Goal: Book appointment/travel/reservation

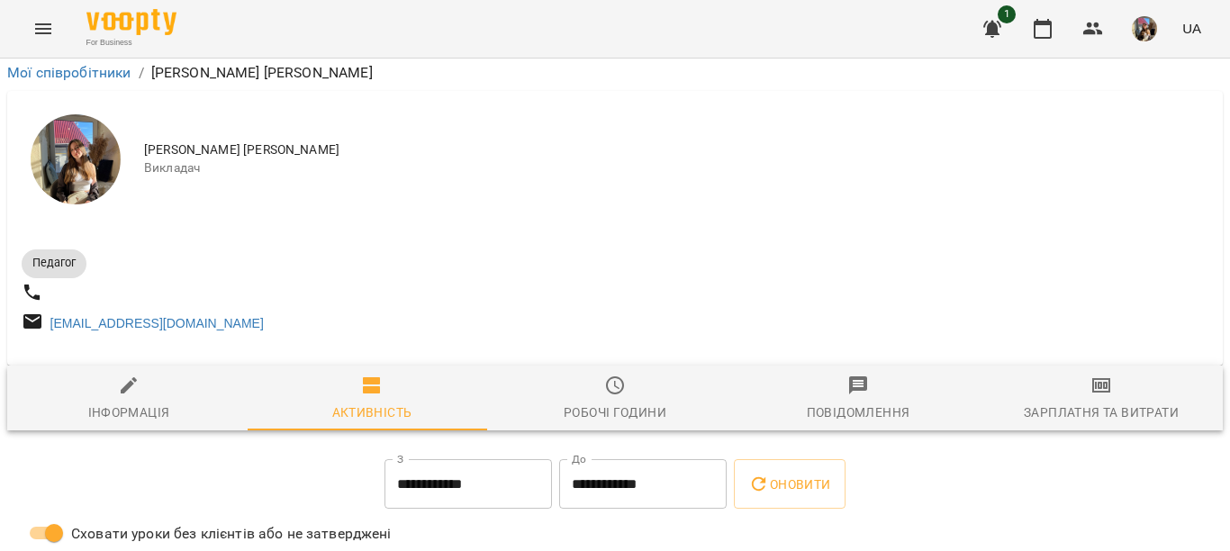
scroll to position [270, 0]
click at [1037, 23] on icon "button" at bounding box center [1043, 29] width 18 height 20
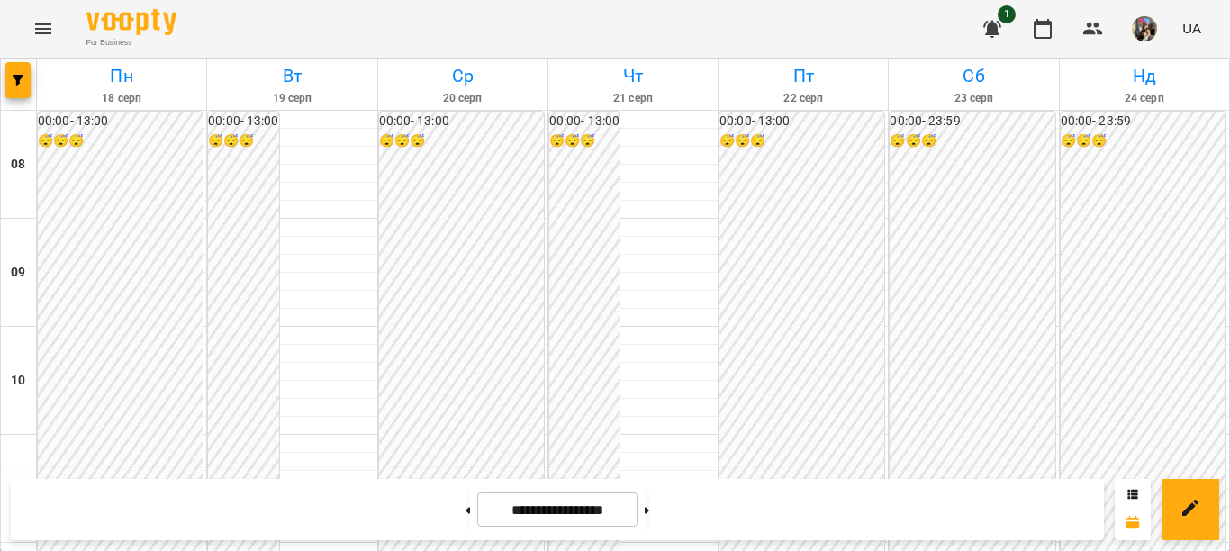
scroll to position [360, 0]
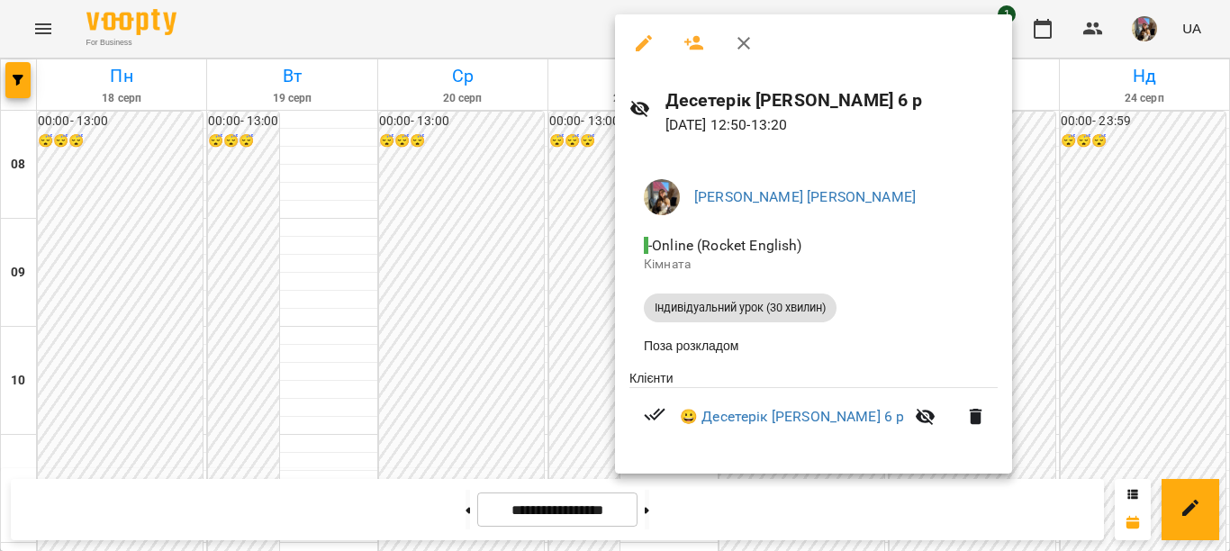
click at [1086, 297] on div at bounding box center [615, 275] width 1230 height 551
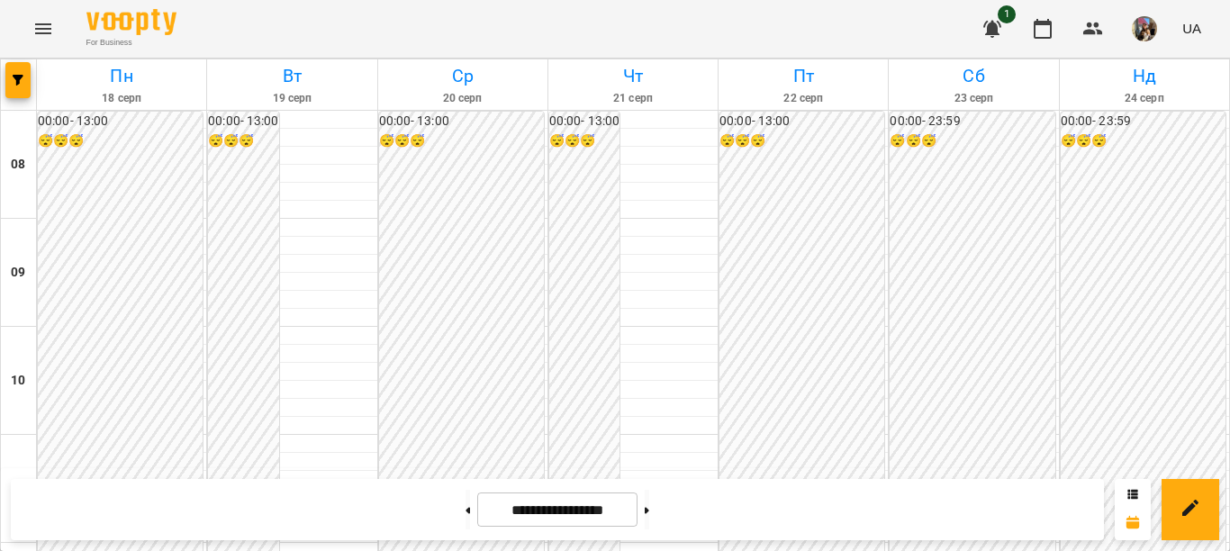
scroll to position [630, 0]
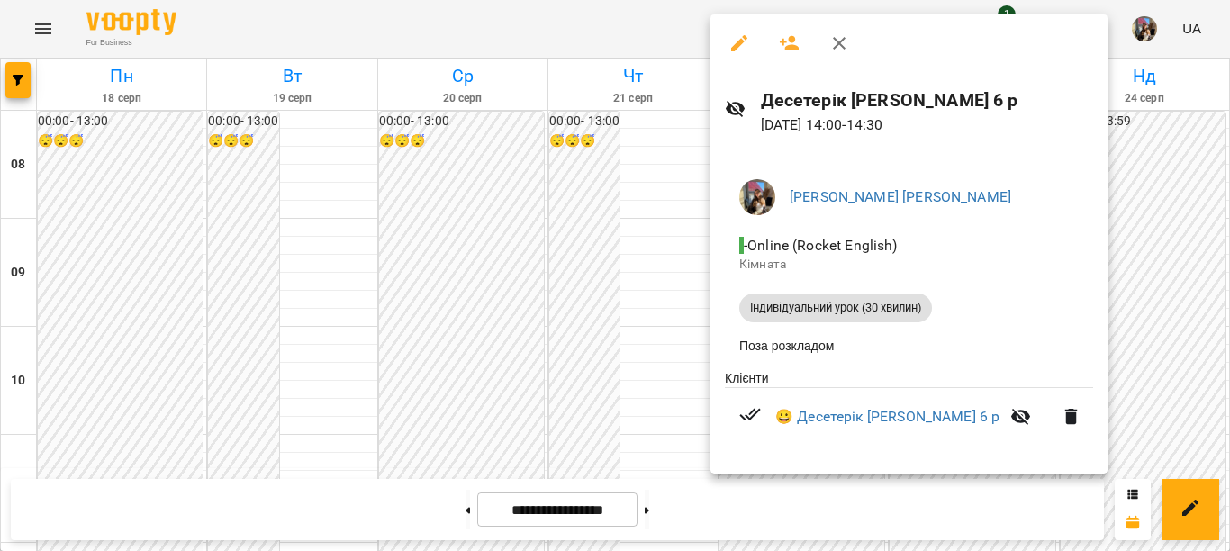
click at [1143, 245] on div at bounding box center [615, 275] width 1230 height 551
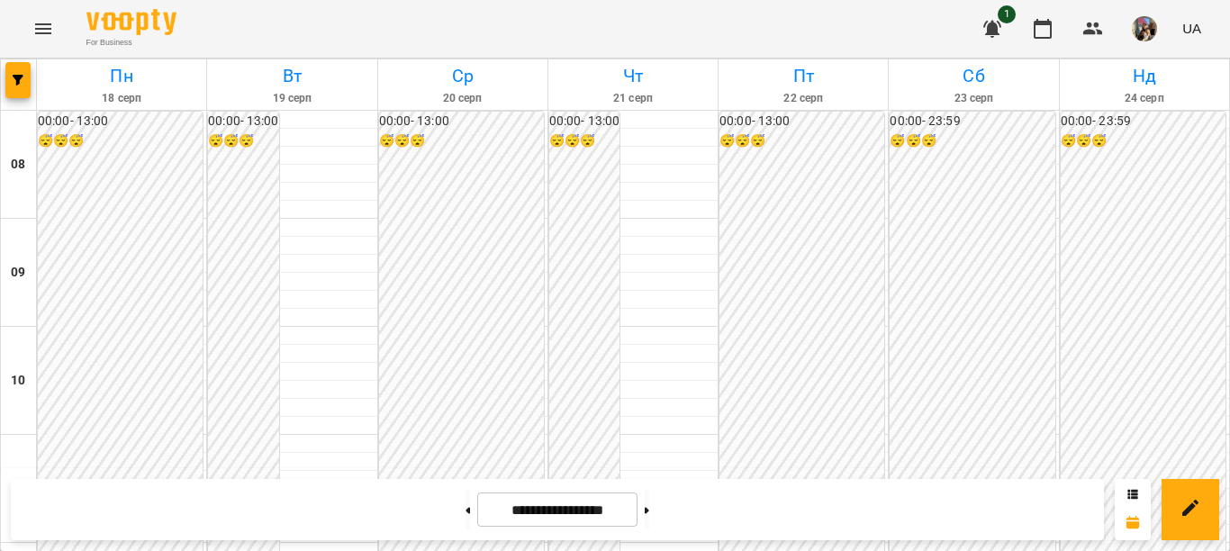
scroll to position [540, 0]
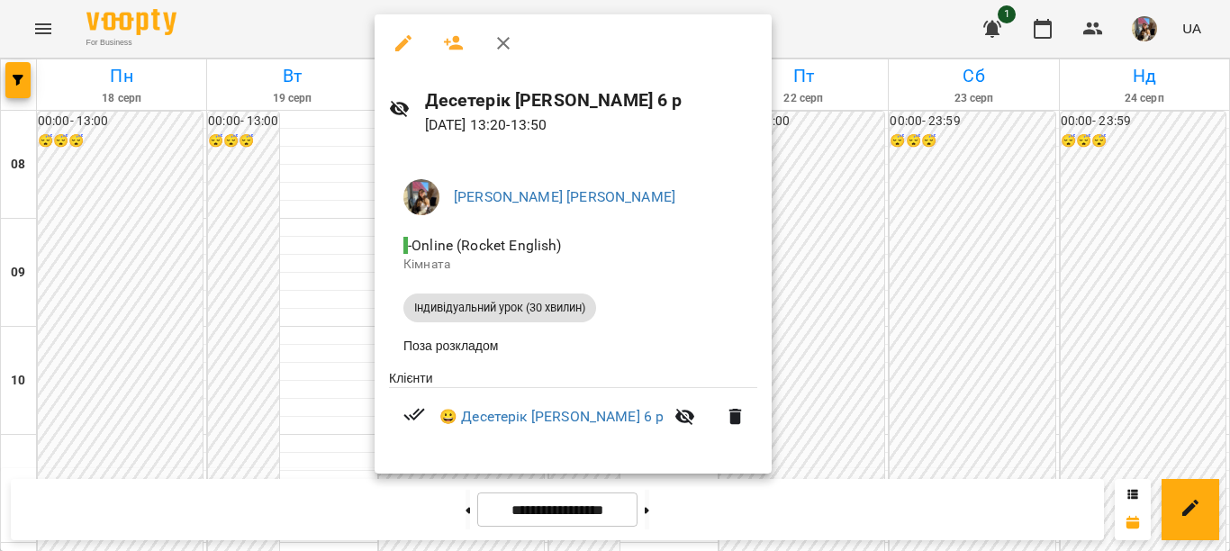
click at [289, 264] on div at bounding box center [615, 275] width 1230 height 551
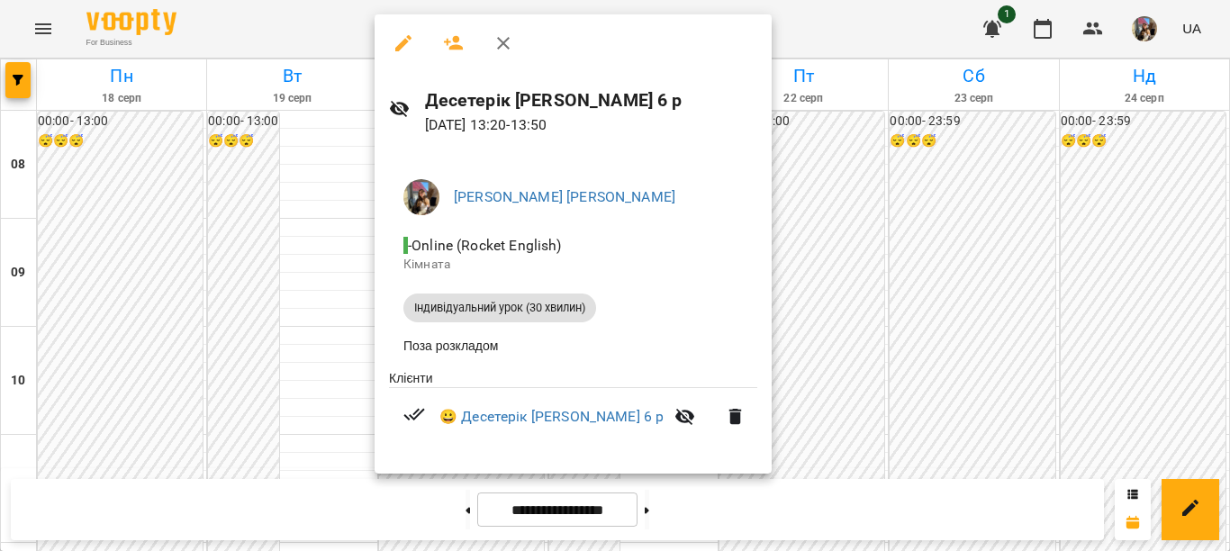
click at [301, 251] on div at bounding box center [615, 275] width 1230 height 551
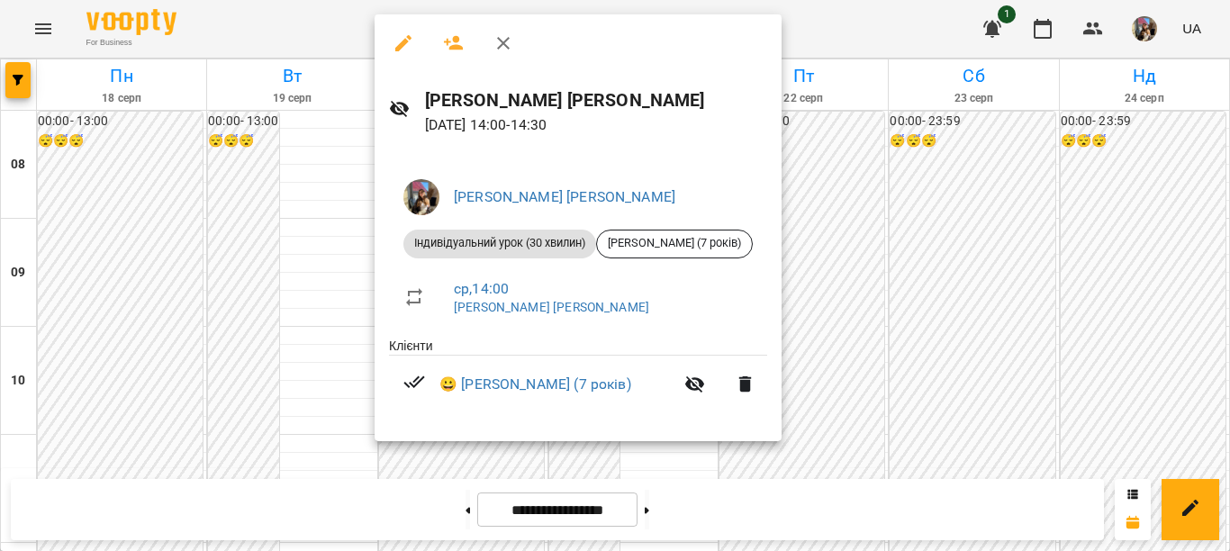
click at [289, 294] on div at bounding box center [615, 275] width 1230 height 551
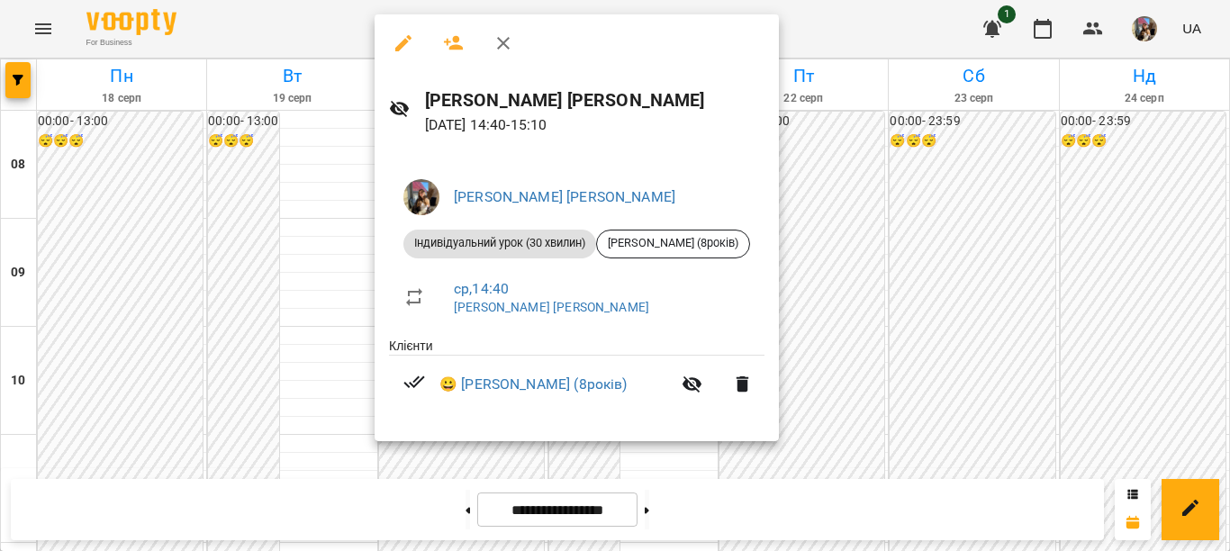
click at [316, 293] on div at bounding box center [615, 275] width 1230 height 551
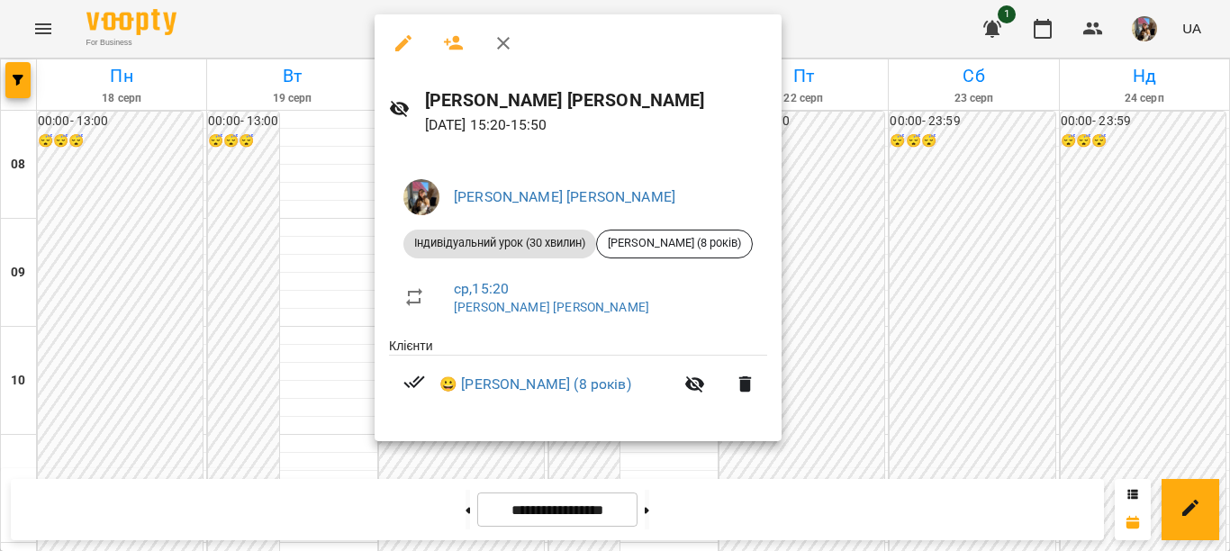
click at [953, 222] on div at bounding box center [615, 275] width 1230 height 551
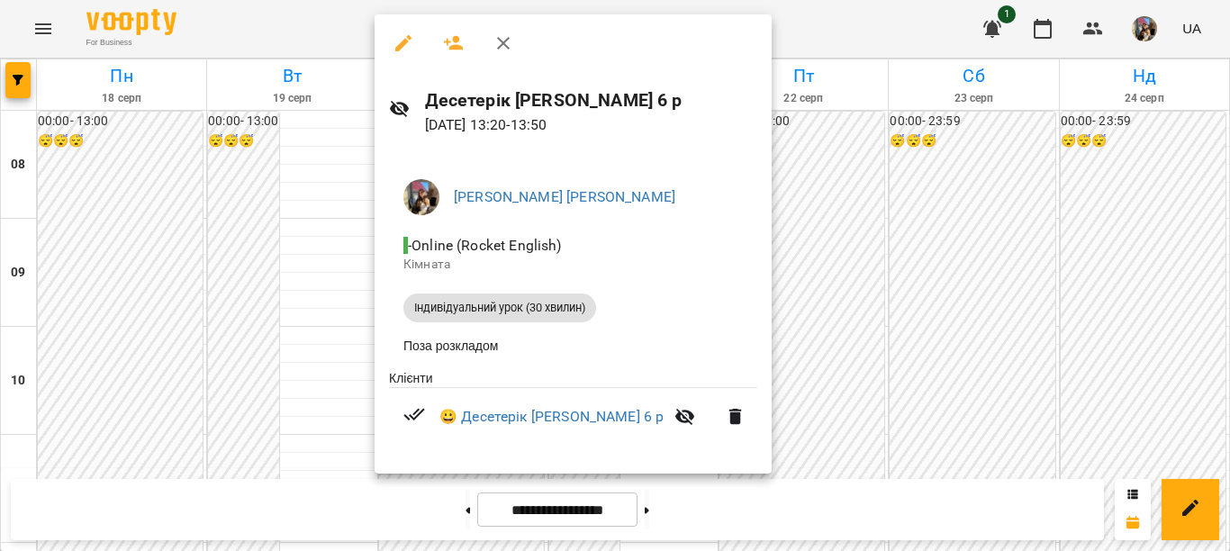
click at [322, 216] on div at bounding box center [615, 275] width 1230 height 551
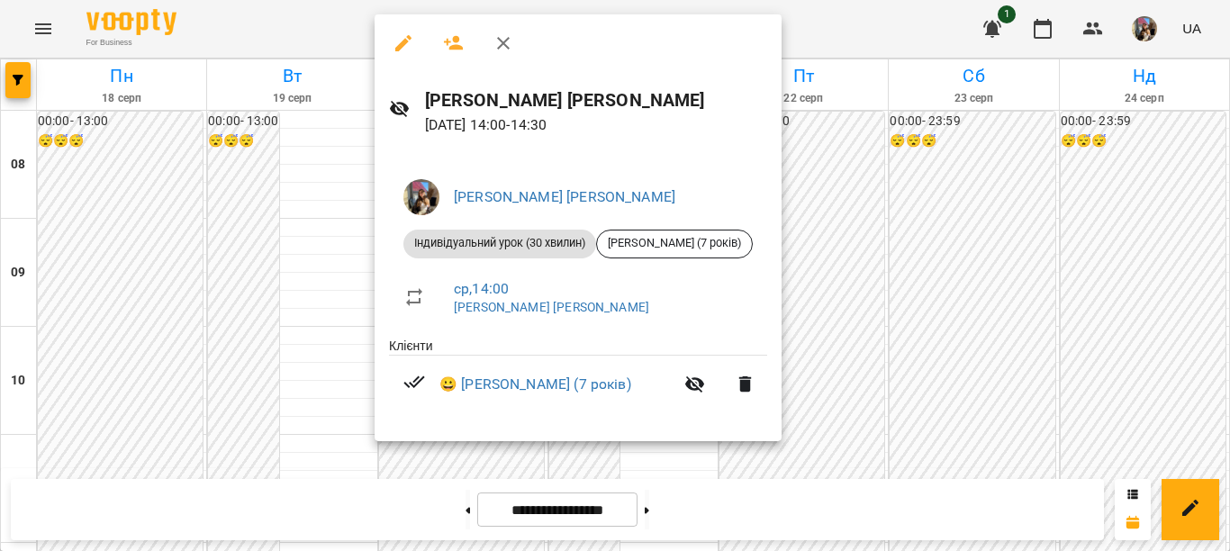
click at [307, 276] on div at bounding box center [615, 275] width 1230 height 551
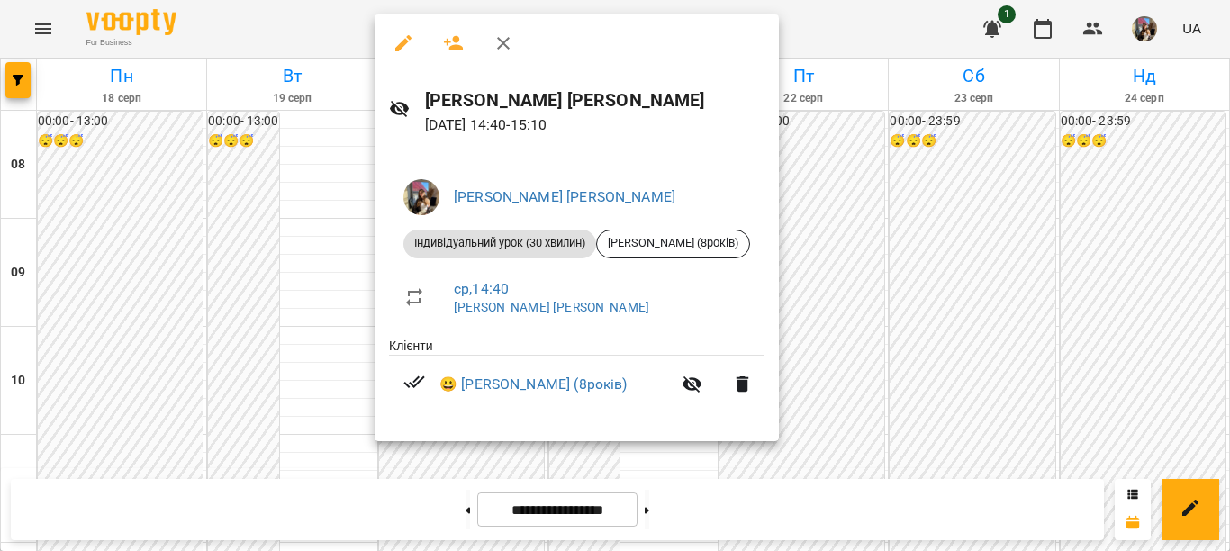
click at [336, 296] on div at bounding box center [615, 275] width 1230 height 551
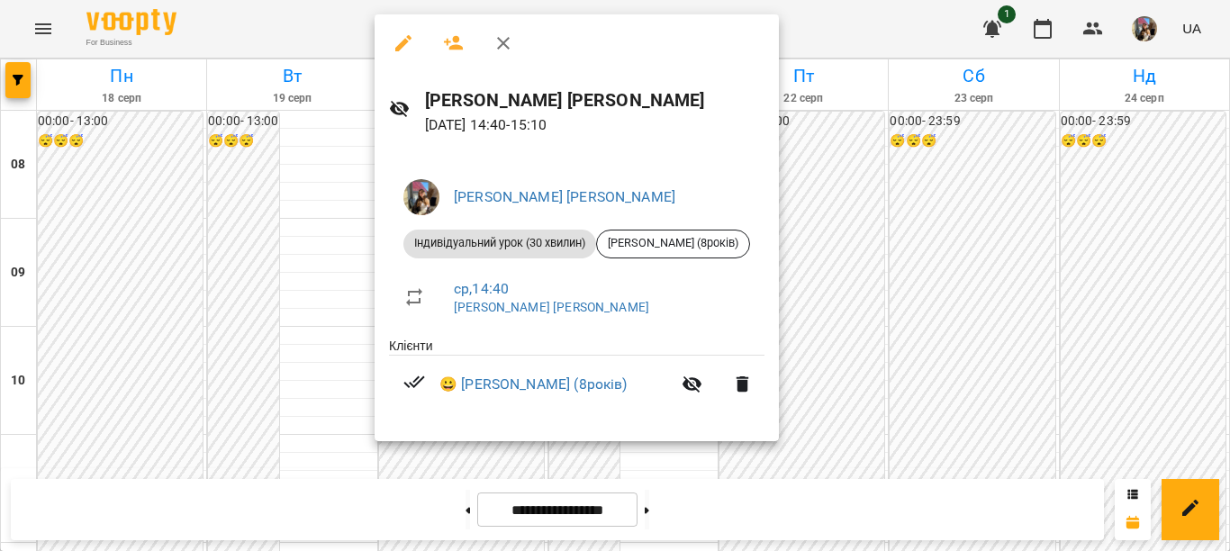
click at [312, 304] on div at bounding box center [615, 275] width 1230 height 551
